Goal: Task Accomplishment & Management: Use online tool/utility

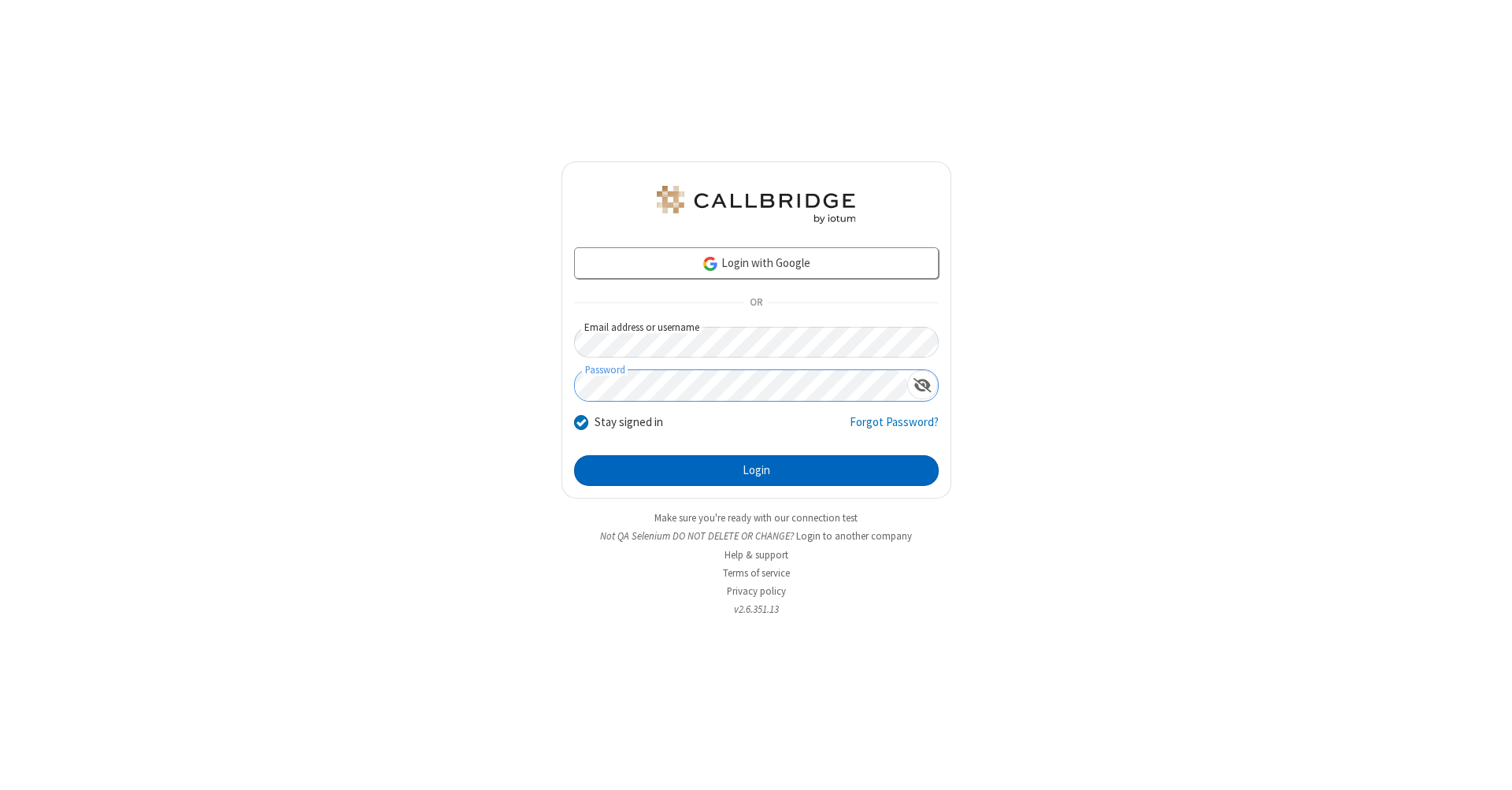
click at [756, 471] on button "Login" at bounding box center [757, 470] width 365 height 32
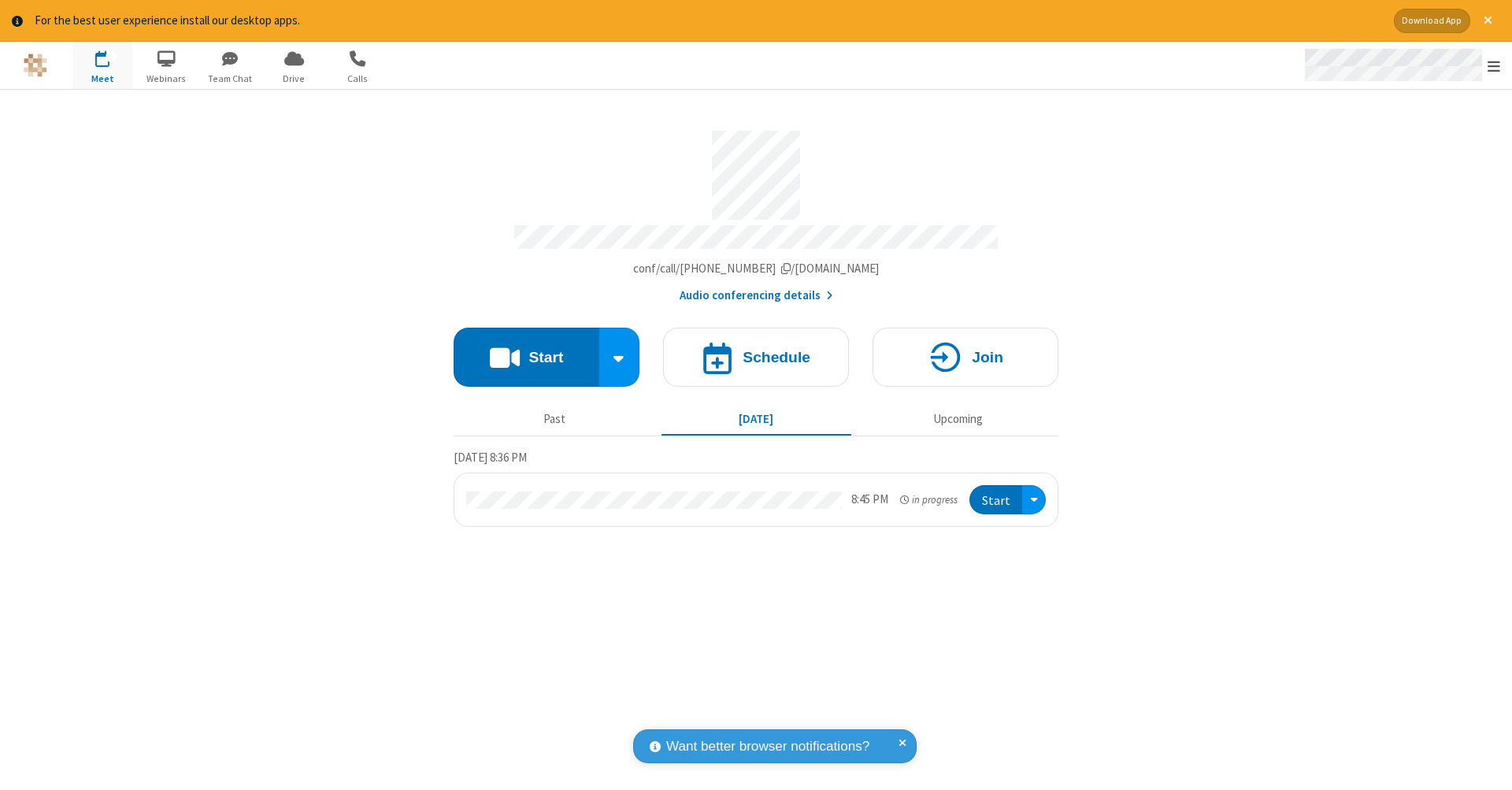
click at [1494, 67] on span "Open menu" at bounding box center [1494, 66] width 13 height 15
click at [294, 78] on span "Drive" at bounding box center [294, 78] width 59 height 14
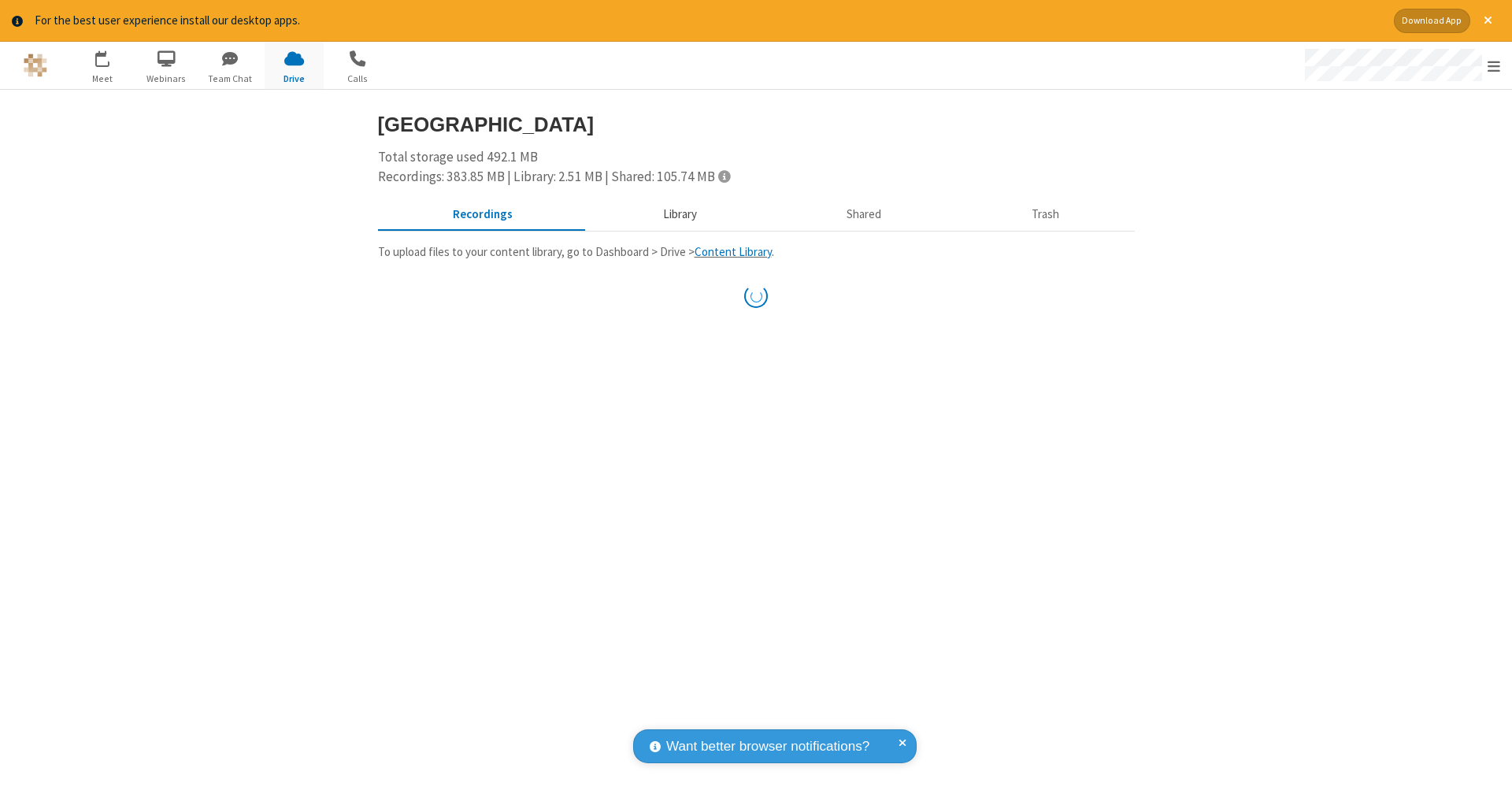
click at [672, 213] on button "Library" at bounding box center [679, 214] width 184 height 30
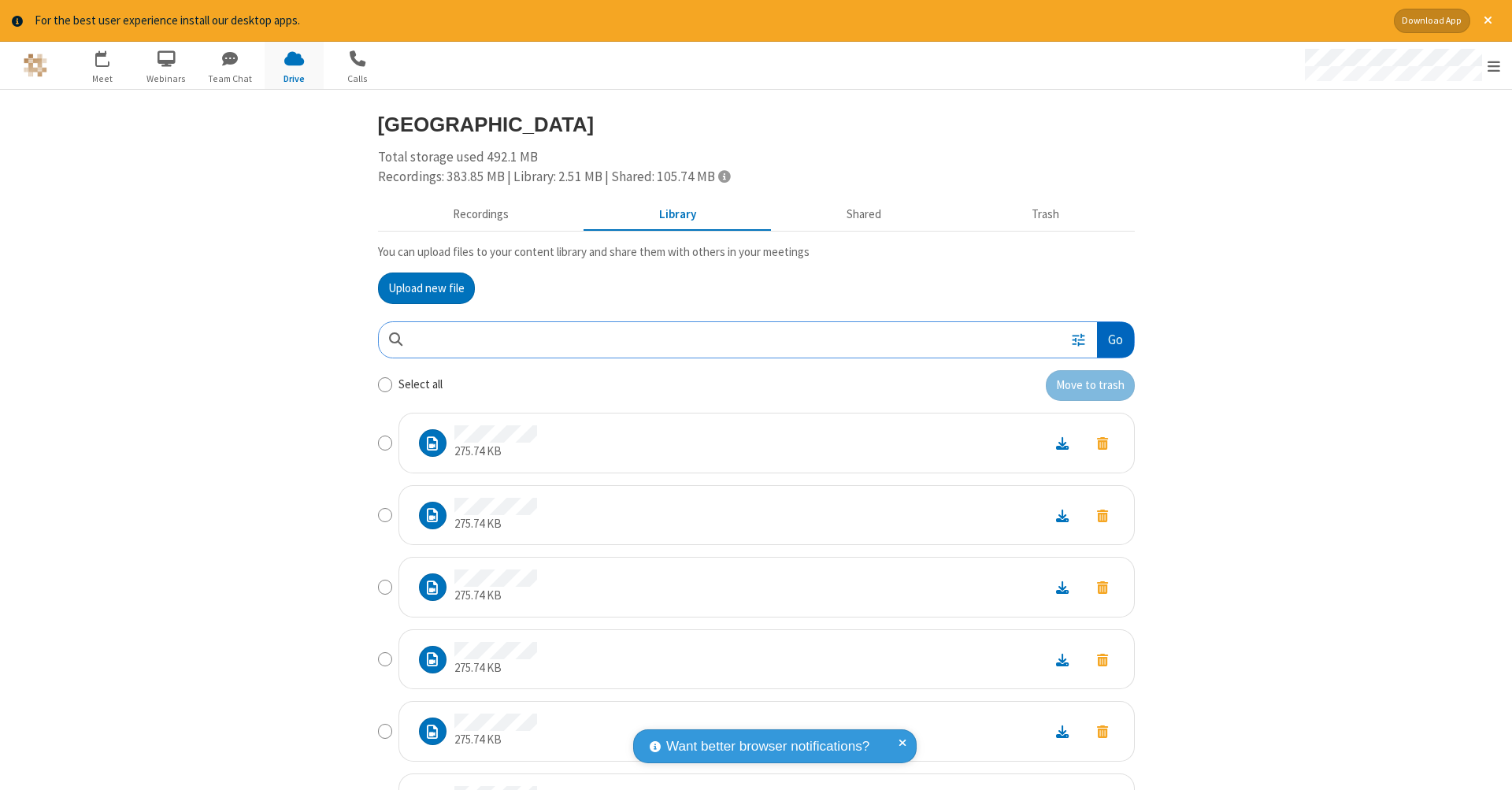
click at [1109, 337] on button "Go" at bounding box center [1115, 340] width 37 height 36
click at [420, 286] on button "Upload new file" at bounding box center [426, 288] width 97 height 32
